Goal: Information Seeking & Learning: Learn about a topic

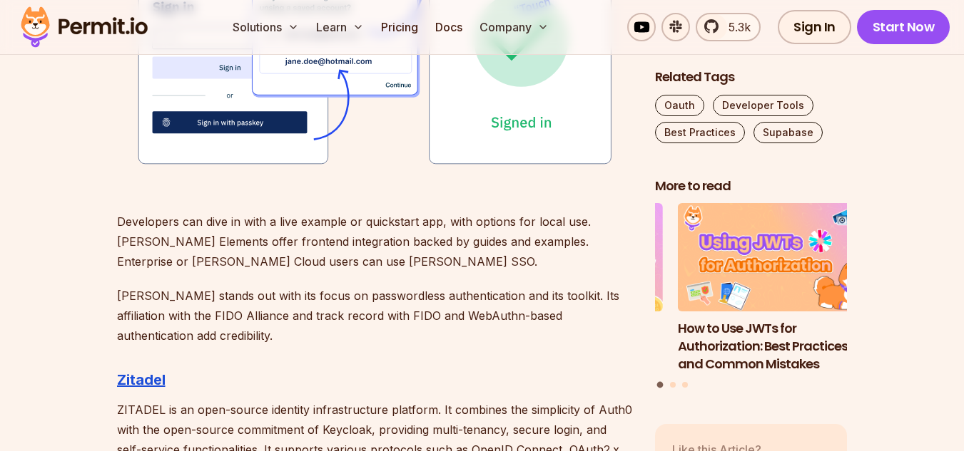
scroll to position [2080, 0]
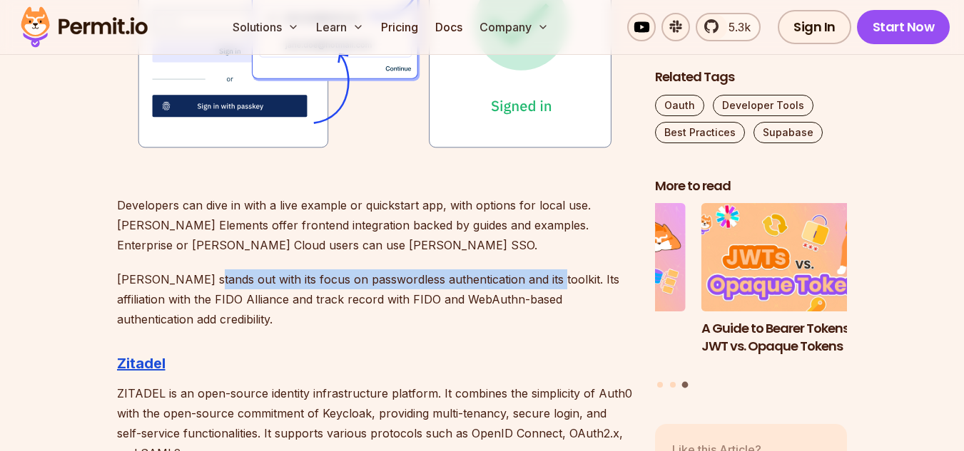
drag, startPoint x: 205, startPoint y: 274, endPoint x: 538, endPoint y: 264, distance: 333.2
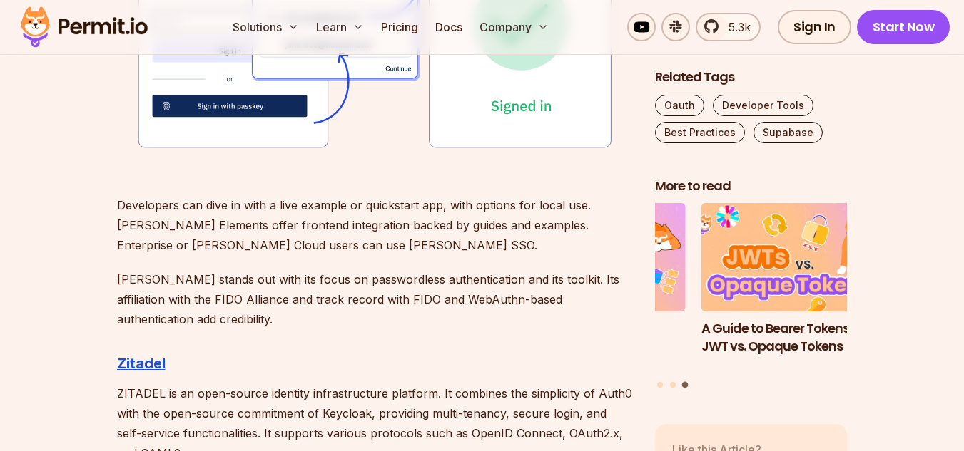
click at [282, 325] on p "[PERSON_NAME] stands out with its focus on passwordless authentication and its …" at bounding box center [374, 300] width 515 height 60
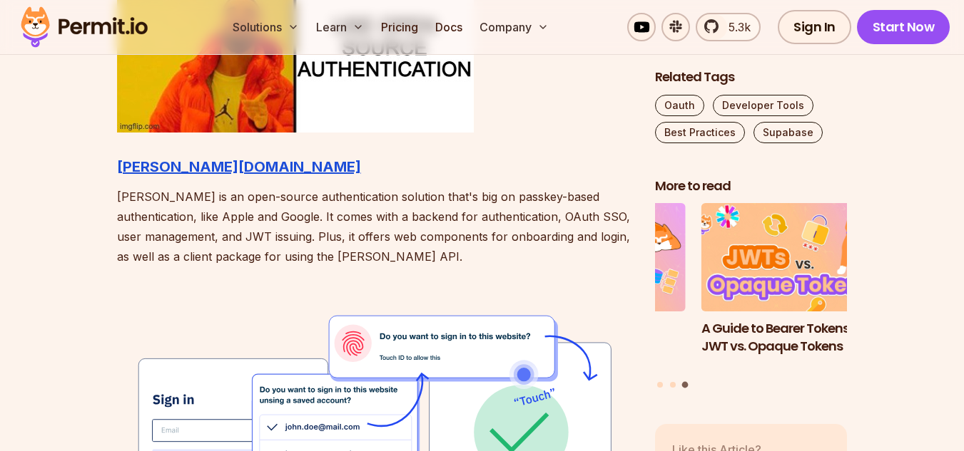
scroll to position [1643, 0]
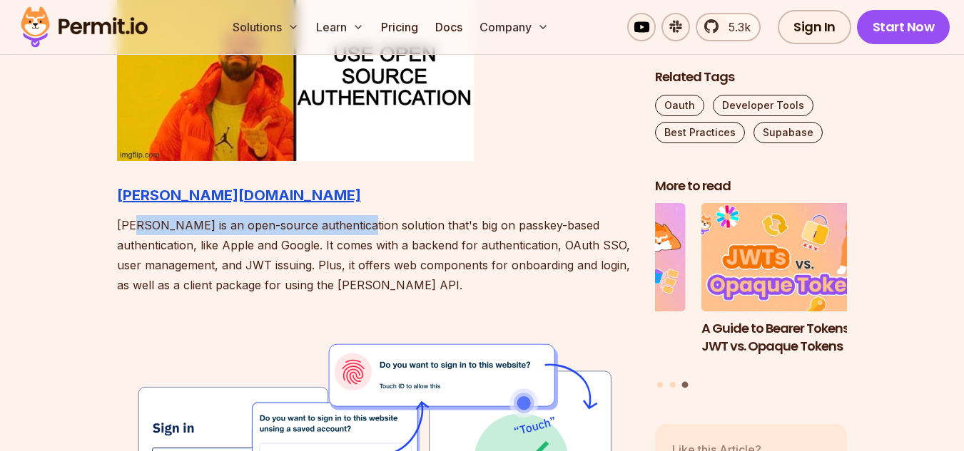
drag, startPoint x: 139, startPoint y: 225, endPoint x: 379, endPoint y: 234, distance: 239.8
click at [357, 234] on p "[PERSON_NAME] is an open-source authentication solution that's big on passkey-b…" at bounding box center [374, 255] width 515 height 80
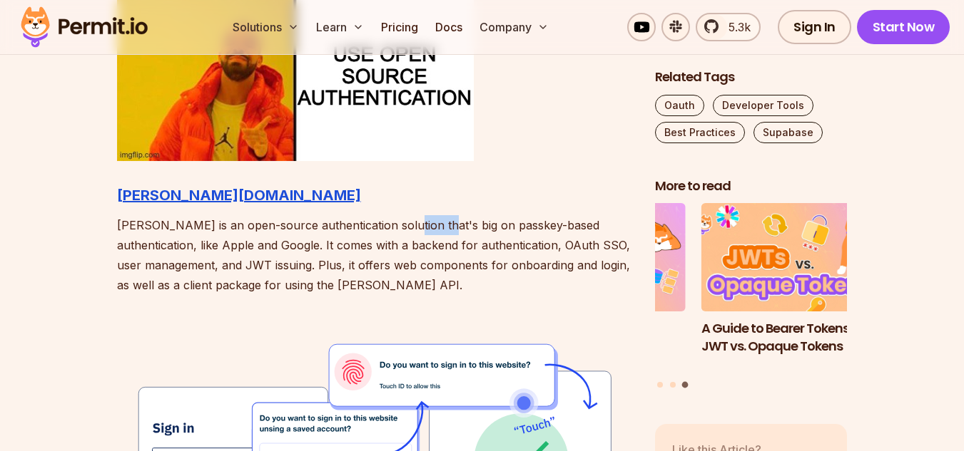
drag, startPoint x: 397, startPoint y: 233, endPoint x: 433, endPoint y: 229, distance: 35.8
click at [429, 226] on p "[PERSON_NAME] is an open-source authentication solution that's big on passkey-b…" at bounding box center [374, 255] width 515 height 80
click at [447, 234] on p "[PERSON_NAME] is an open-source authentication solution that's big on passkey-b…" at bounding box center [374, 255] width 515 height 80
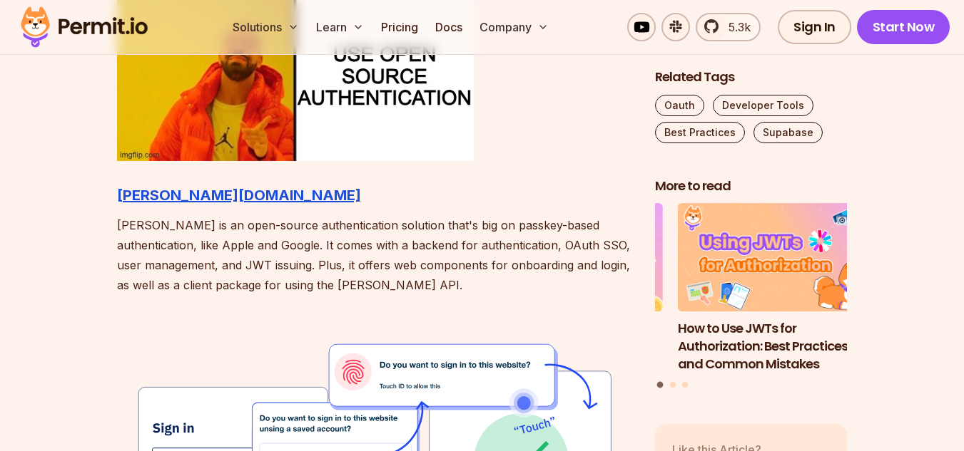
click at [509, 228] on p "[PERSON_NAME] is an open-source authentication solution that's big on passkey-b…" at bounding box center [374, 255] width 515 height 80
click at [454, 224] on p "[PERSON_NAME] is an open-source authentication solution that's big on passkey-b…" at bounding box center [374, 255] width 515 height 80
click at [178, 233] on p "[PERSON_NAME] is an open-source authentication solution that's big on passkey-b…" at bounding box center [374, 255] width 515 height 80
click at [347, 255] on p "[PERSON_NAME] is an open-source authentication solution that's big on passkey-b…" at bounding box center [374, 255] width 515 height 80
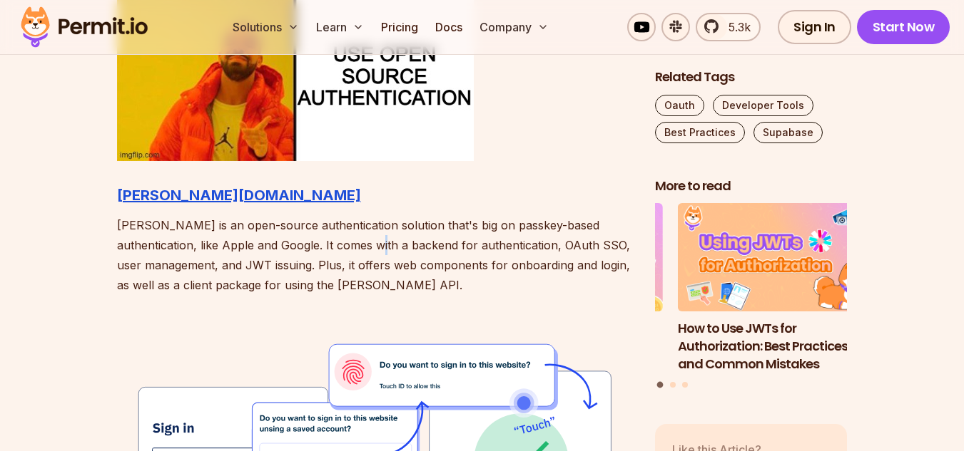
click at [349, 247] on p "[PERSON_NAME] is an open-source authentication solution that's big on passkey-b…" at bounding box center [374, 255] width 515 height 80
click at [164, 194] on strong "[PERSON_NAME][DOMAIN_NAME]" at bounding box center [239, 195] width 244 height 17
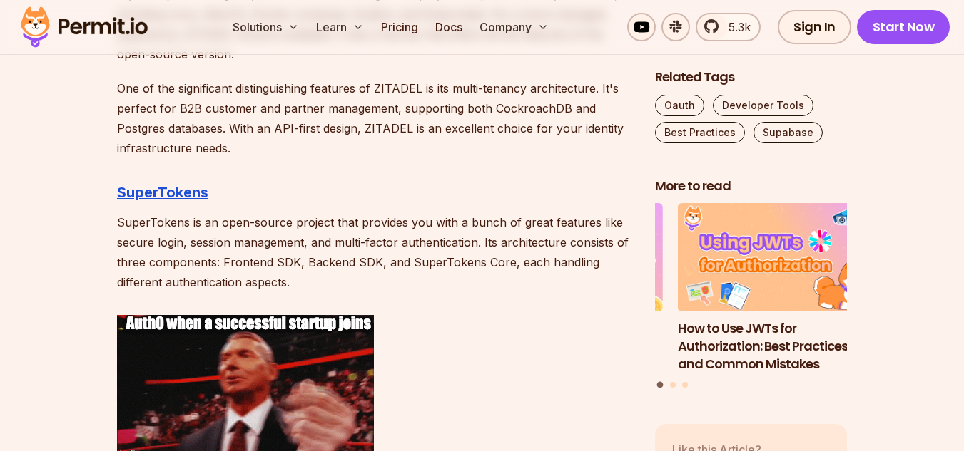
scroll to position [2590, 0]
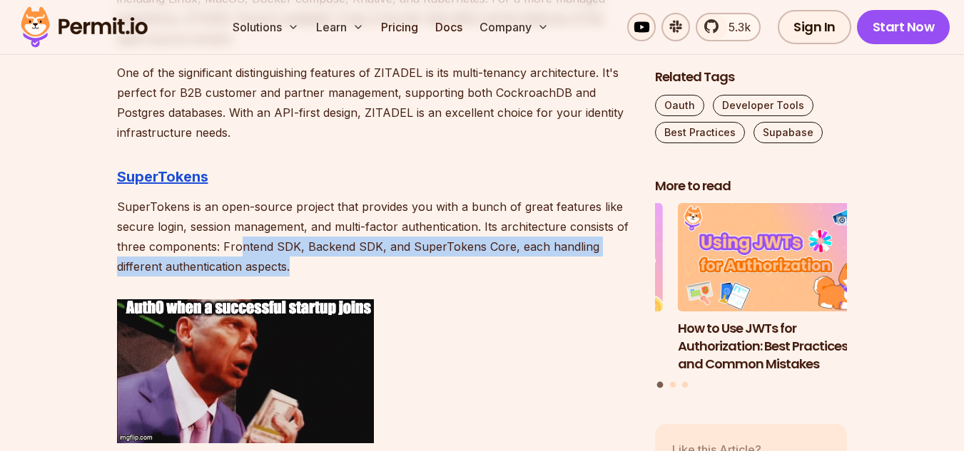
drag, startPoint x: 240, startPoint y: 247, endPoint x: 537, endPoint y: 322, distance: 306.9
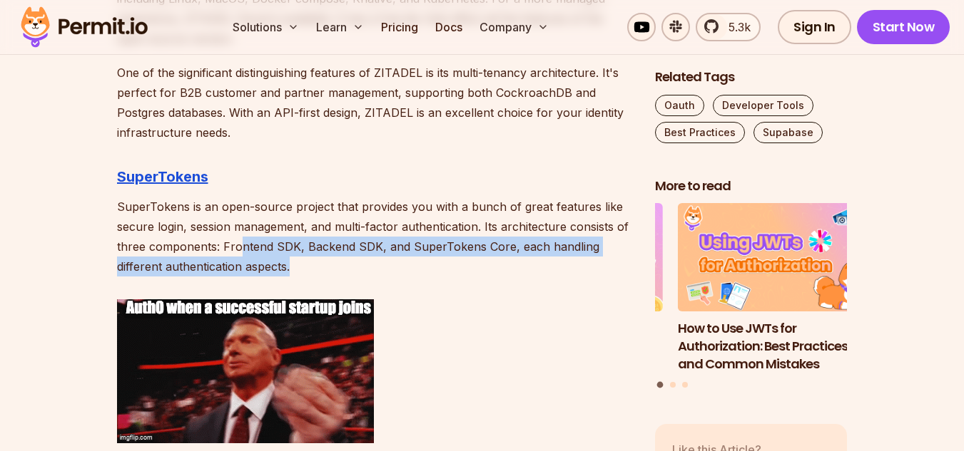
click at [460, 265] on p "SuperTokens is an open-source project that provides you with a bunch of great f…" at bounding box center [374, 237] width 515 height 80
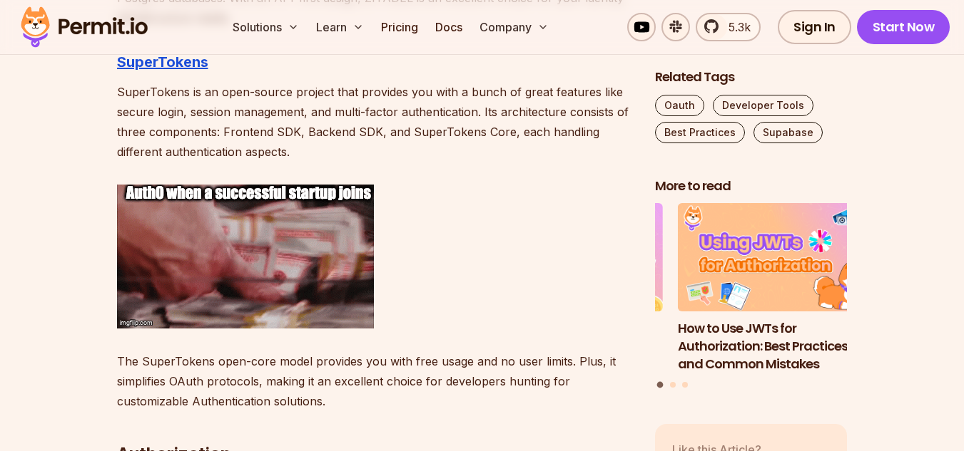
scroll to position [2721, 0]
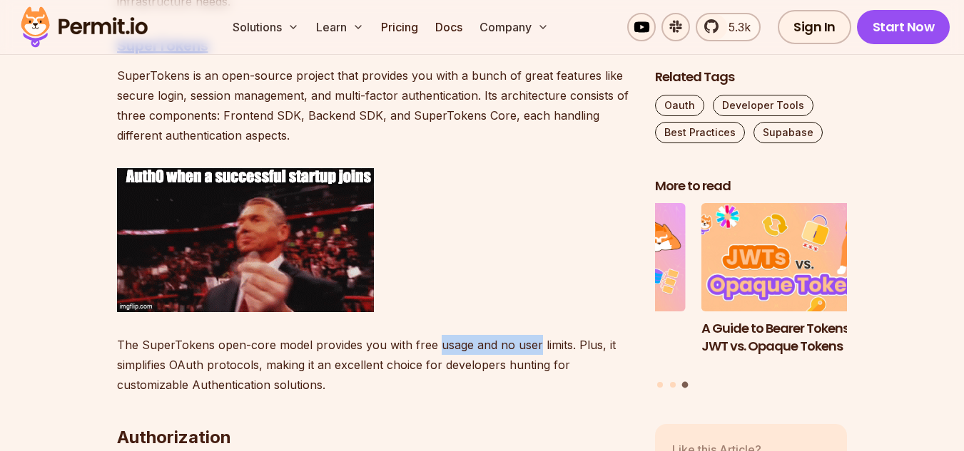
drag, startPoint x: 434, startPoint y: 350, endPoint x: 532, endPoint y: 334, distance: 99.1
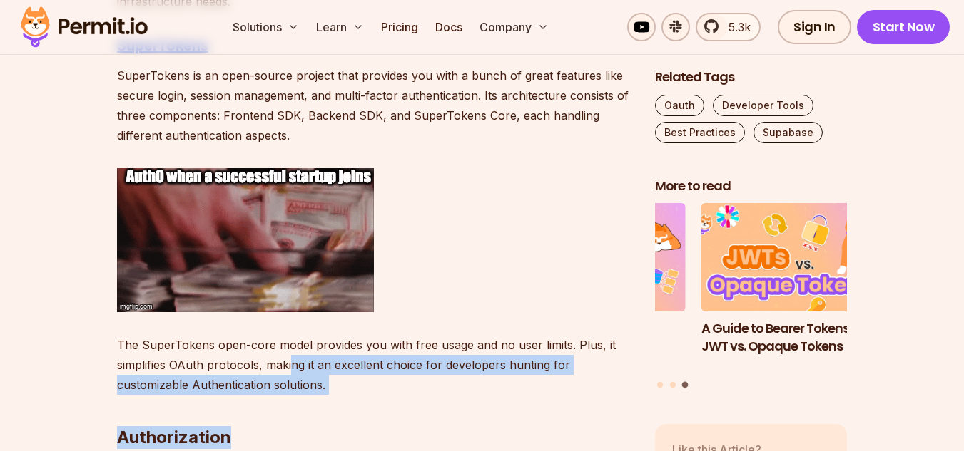
drag, startPoint x: 290, startPoint y: 367, endPoint x: 577, endPoint y: 358, distance: 287.6
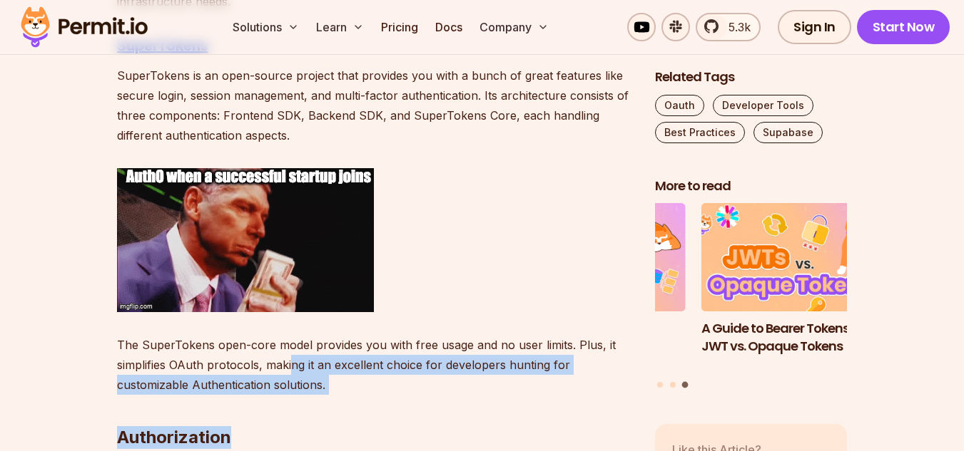
click at [577, 359] on p "The SuperTokens open-core model provides you with free usage and no user limits…" at bounding box center [374, 365] width 515 height 60
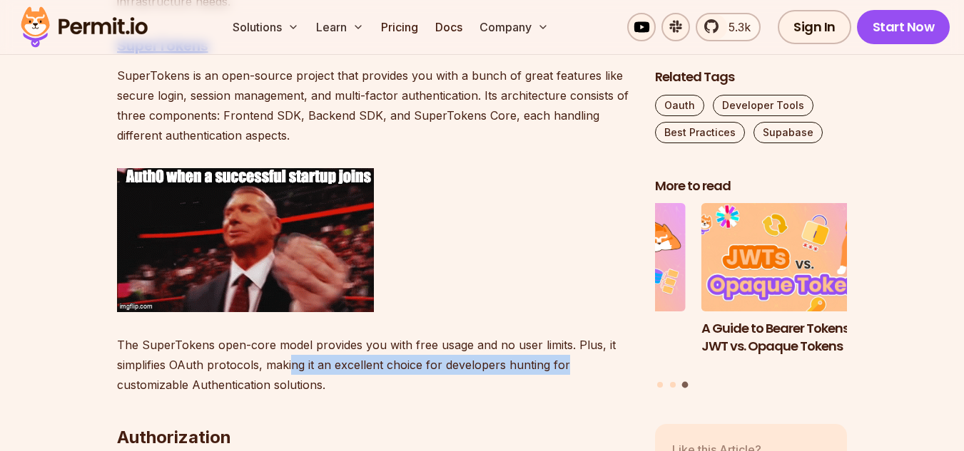
click at [576, 355] on p "The SuperTokens open-core model provides you with free usage and no user limits…" at bounding box center [374, 365] width 515 height 60
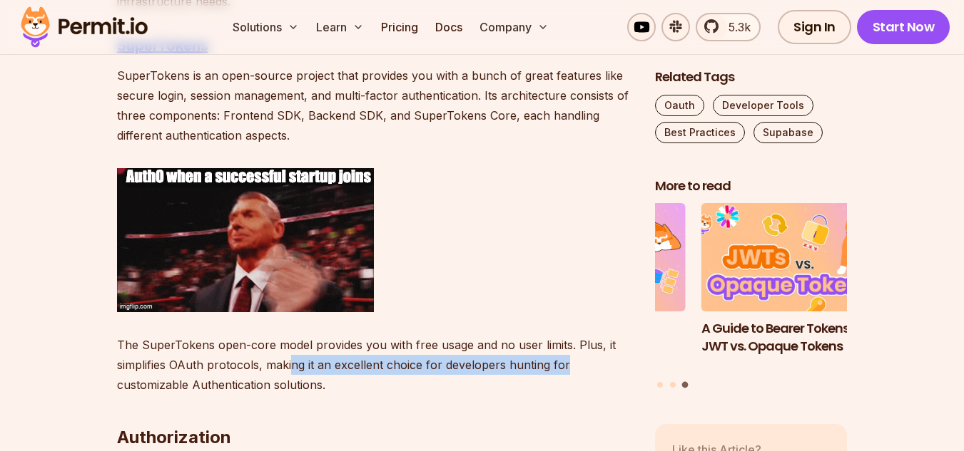
click at [576, 355] on p "The SuperTokens open-core model provides you with free usage and no user limits…" at bounding box center [374, 365] width 515 height 60
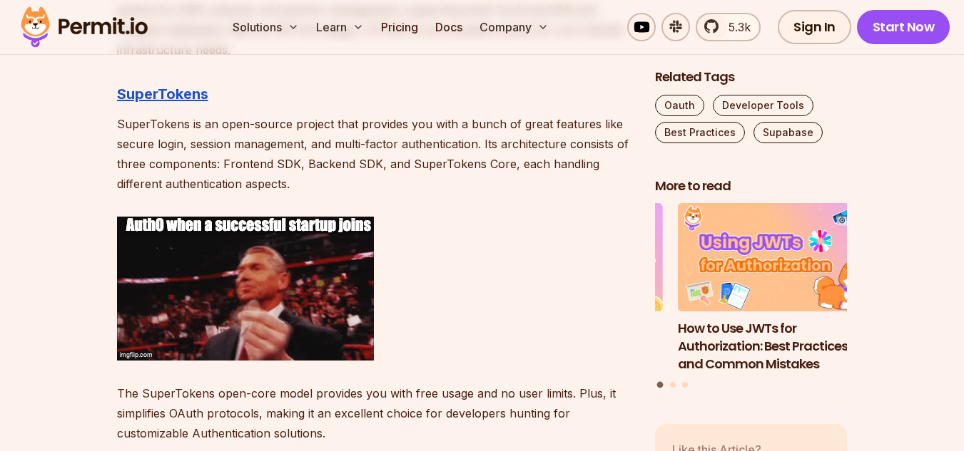
scroll to position [2664, 0]
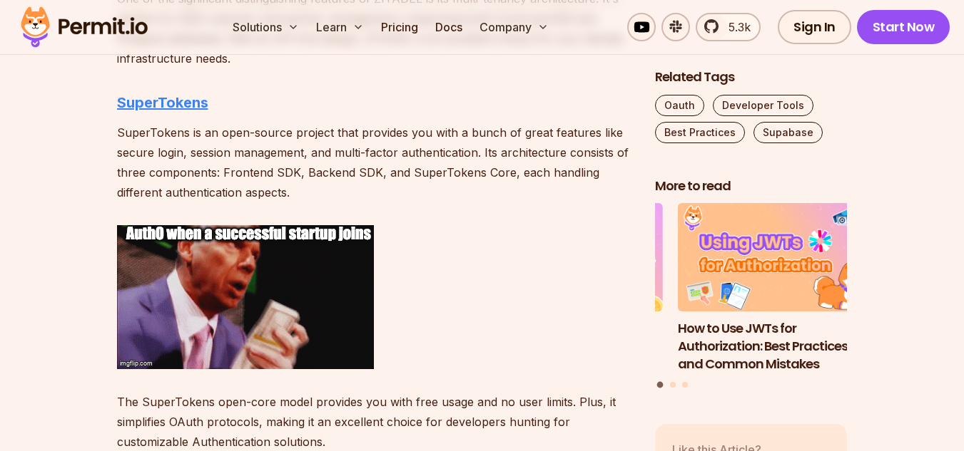
click at [161, 106] on strong "SuperTokens" at bounding box center [162, 102] width 91 height 17
